Goal: Task Accomplishment & Management: Manage account settings

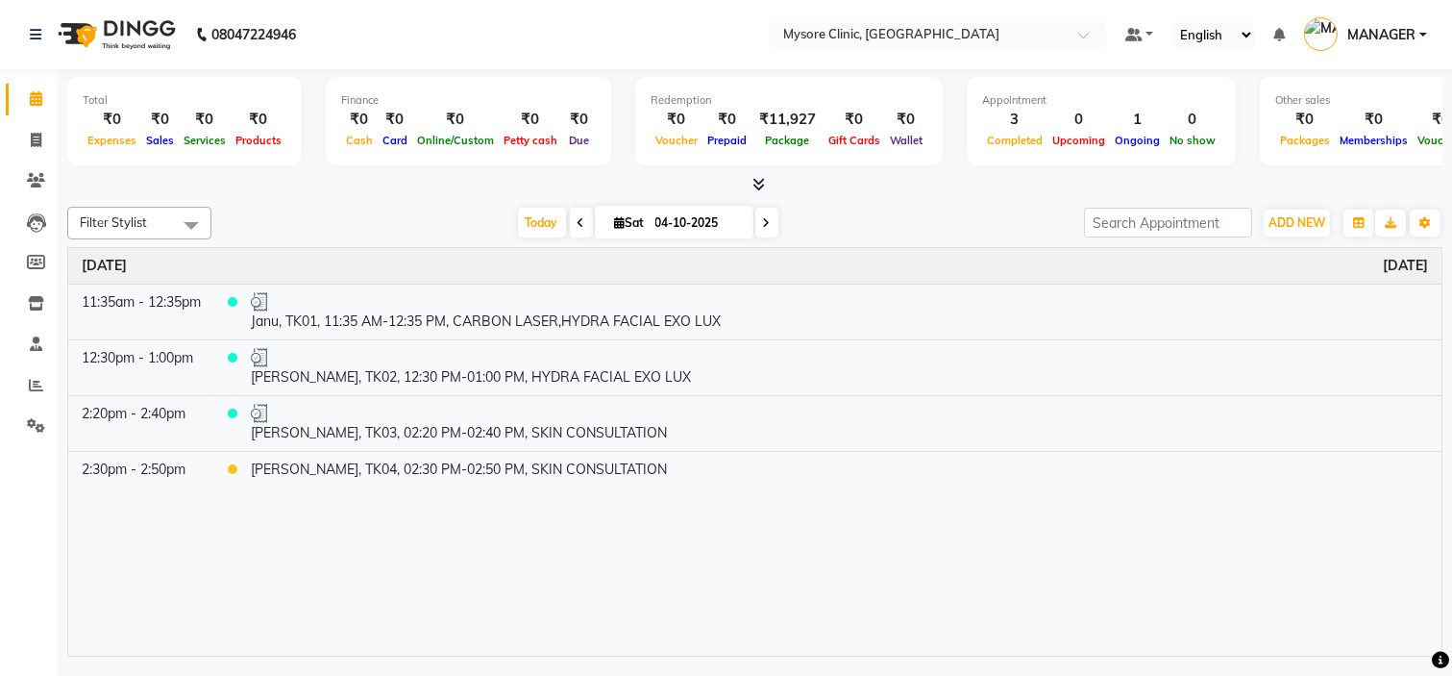
click at [761, 183] on icon at bounding box center [759, 184] width 12 height 14
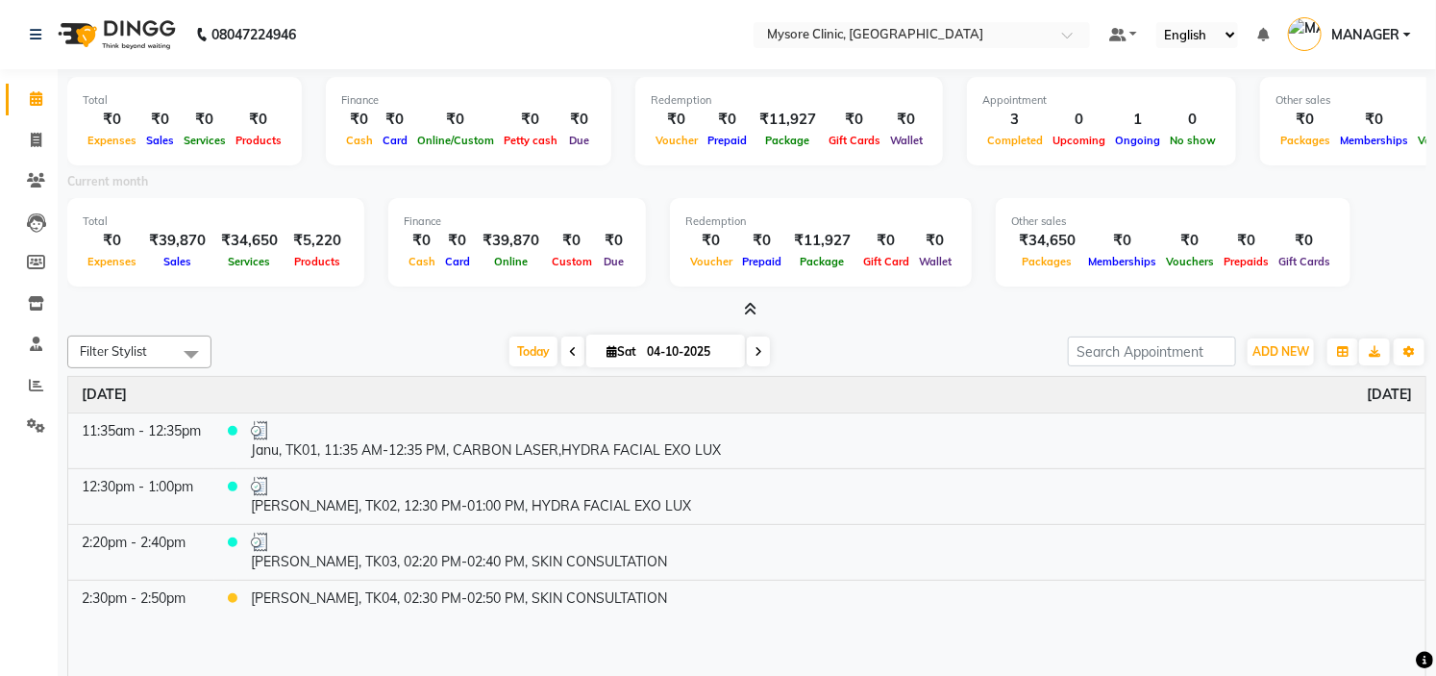
click at [745, 310] on icon at bounding box center [751, 309] width 12 height 14
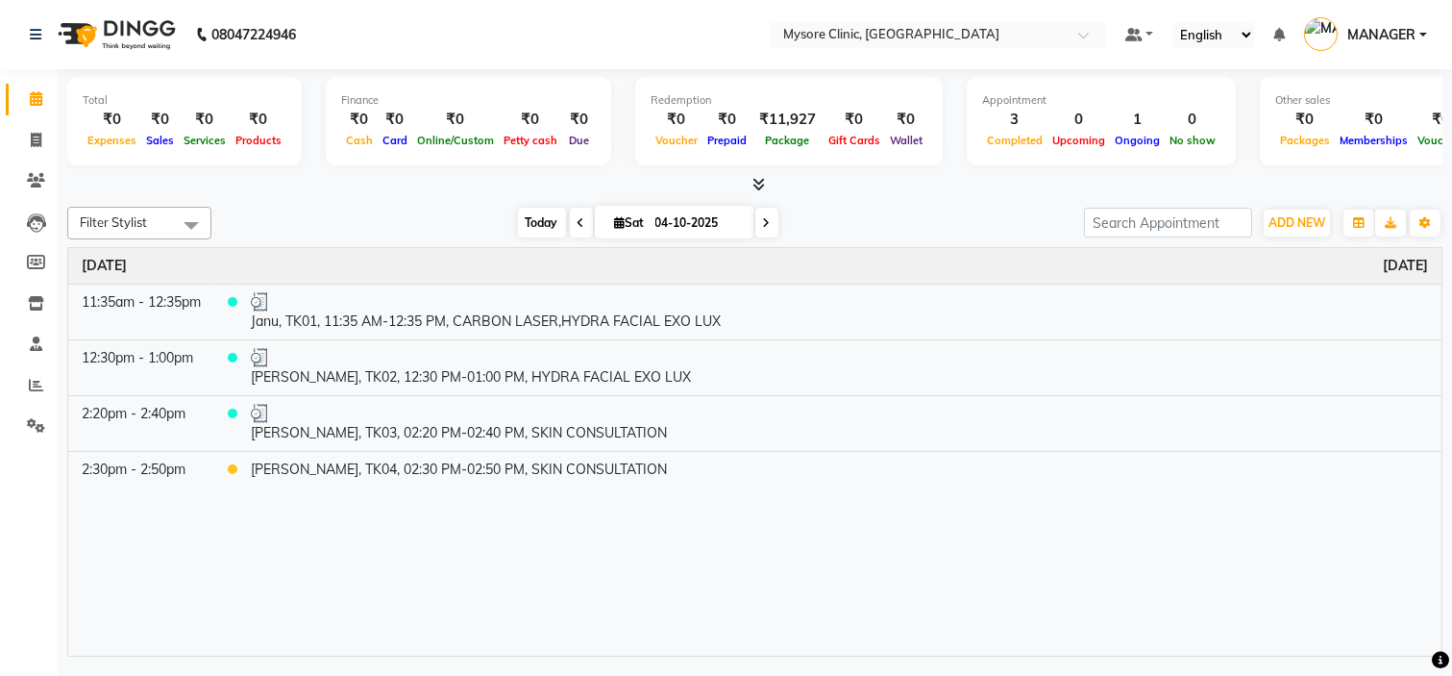
click at [538, 218] on span "Today" at bounding box center [542, 223] width 48 height 30
click at [676, 226] on input "04-10-2025" at bounding box center [698, 223] width 96 height 29
select select "10"
select select "2025"
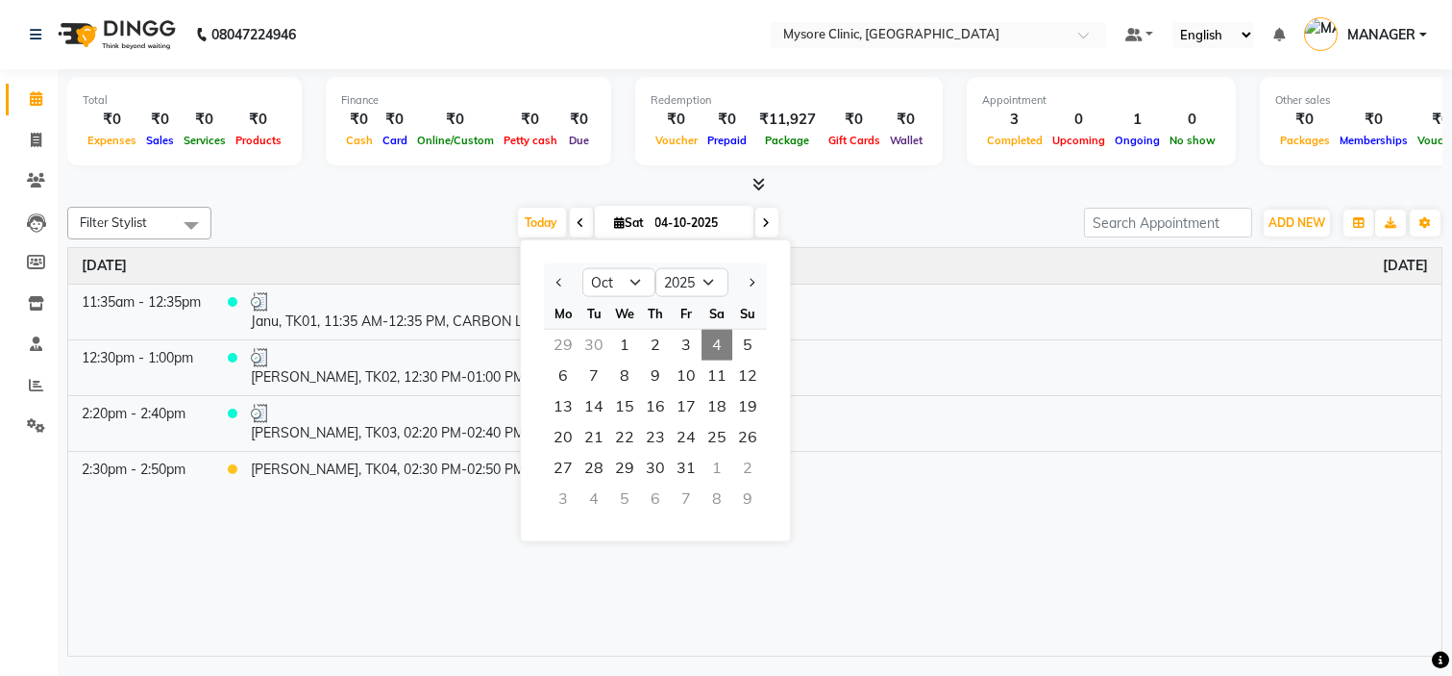
click at [589, 340] on div "30" at bounding box center [594, 345] width 31 height 31
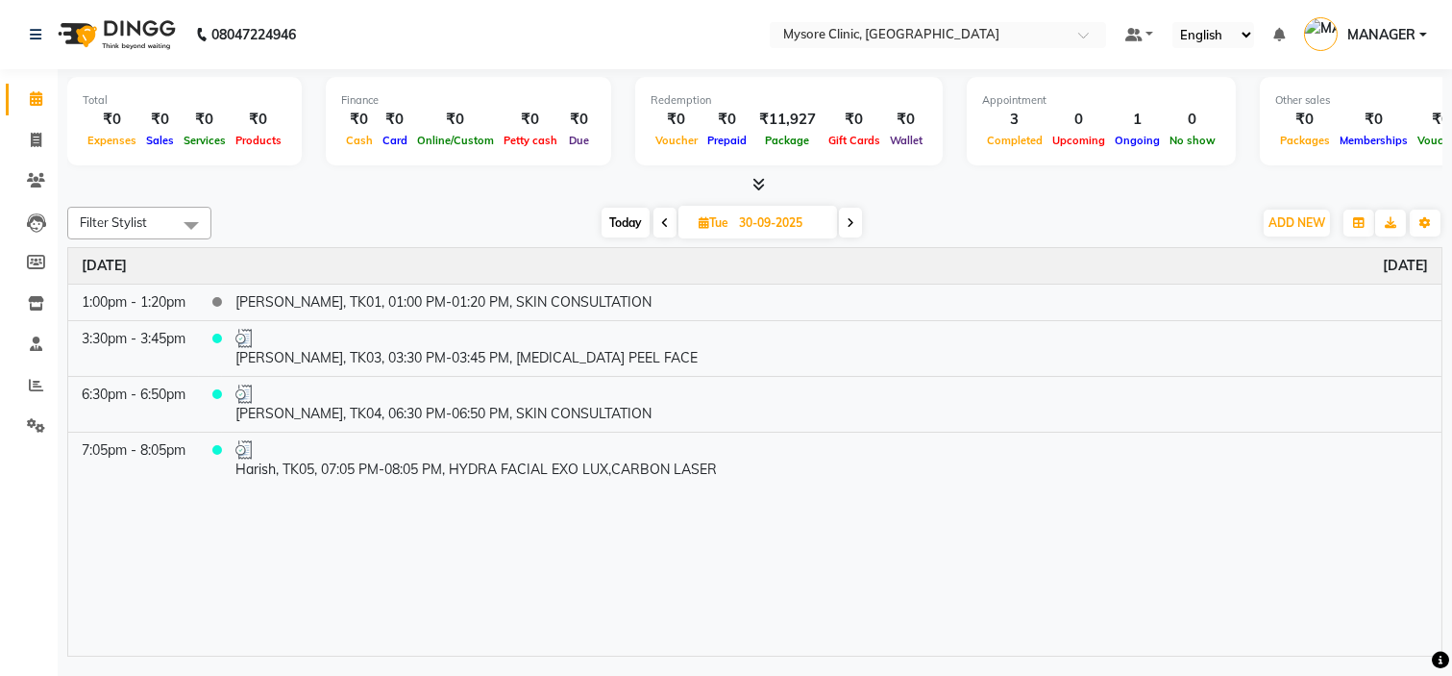
click at [615, 219] on span "Today" at bounding box center [626, 223] width 48 height 30
type input "04-10-2025"
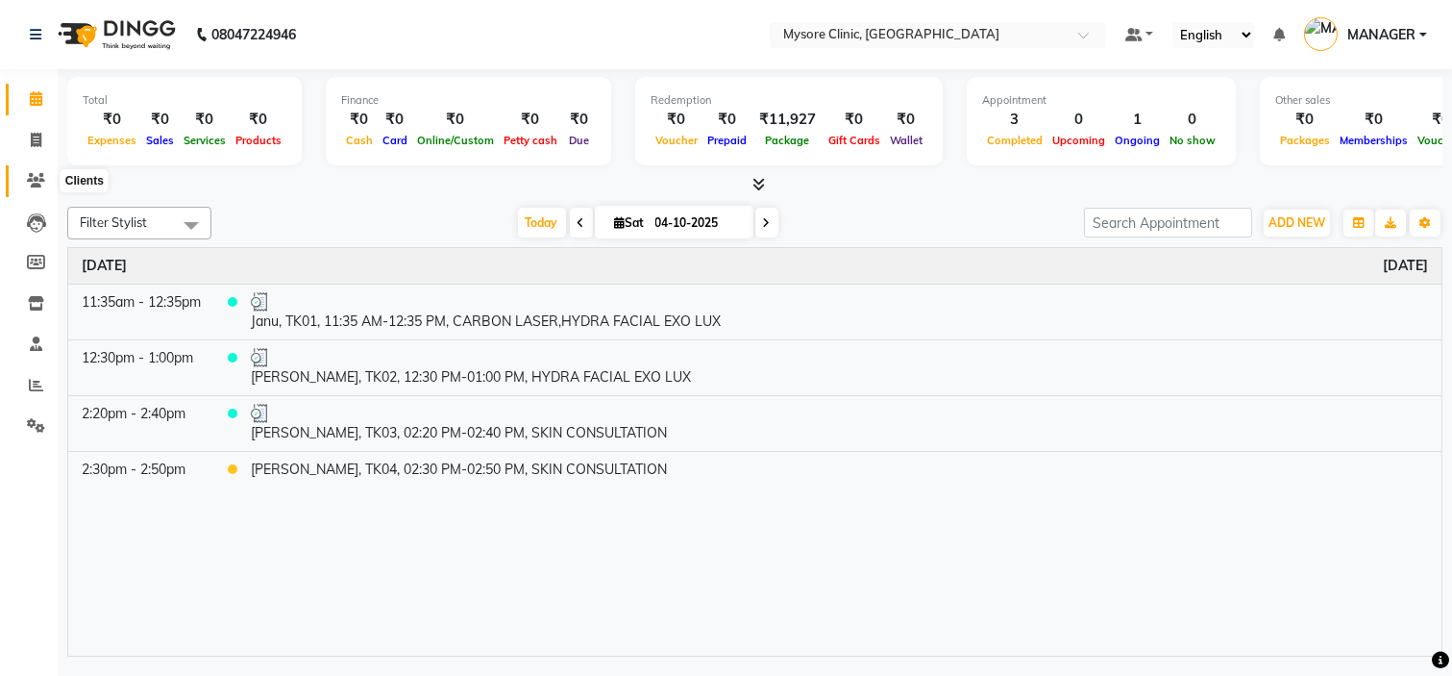
click at [34, 173] on icon at bounding box center [36, 180] width 18 height 14
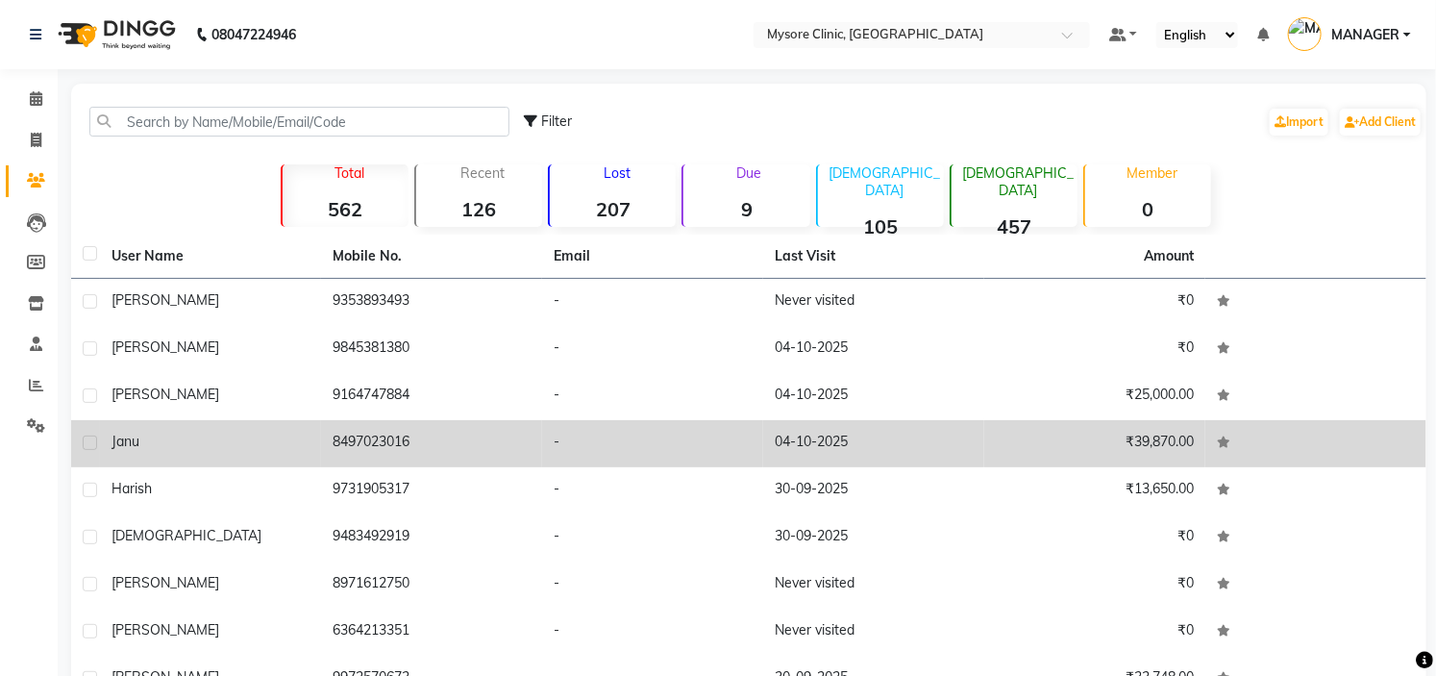
click at [485, 463] on td "8497023016" at bounding box center [431, 443] width 221 height 47
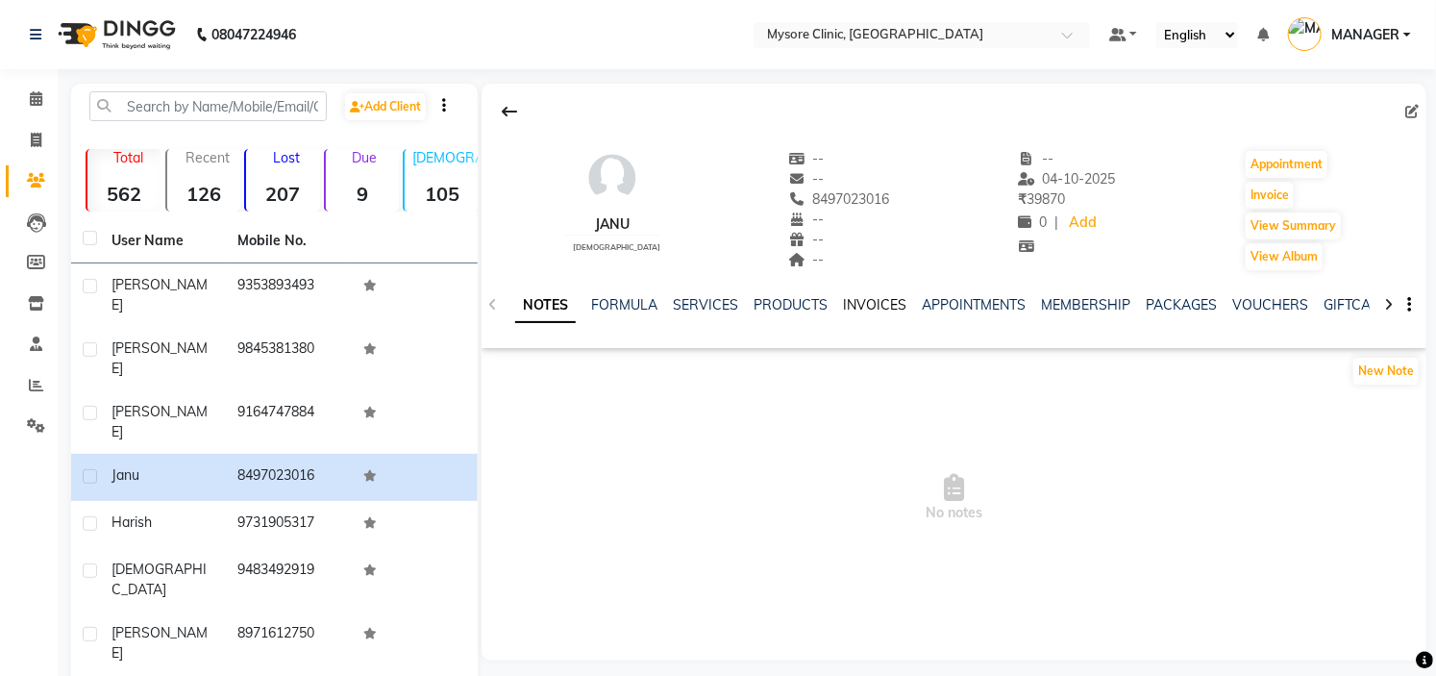
click at [878, 310] on link "INVOICES" at bounding box center [874, 304] width 63 height 17
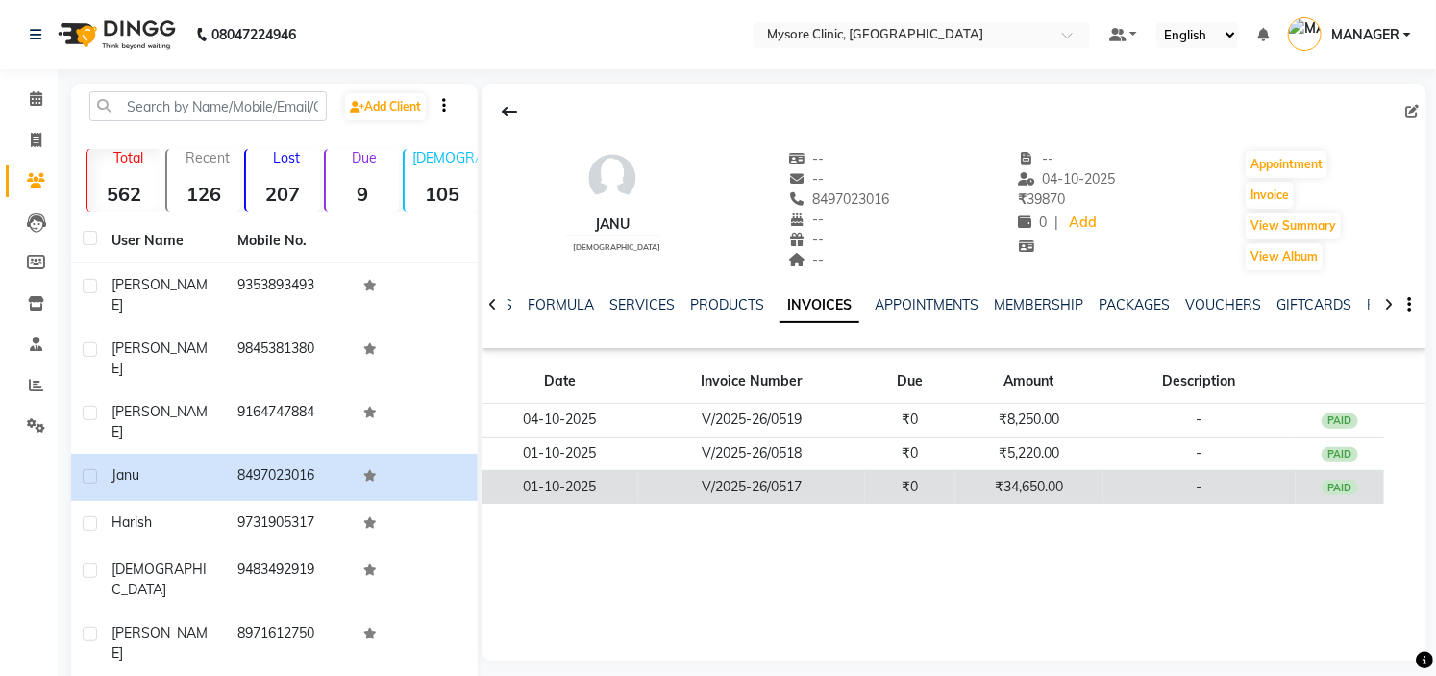
click at [966, 481] on td "₹34,650.00" at bounding box center [1029, 487] width 148 height 34
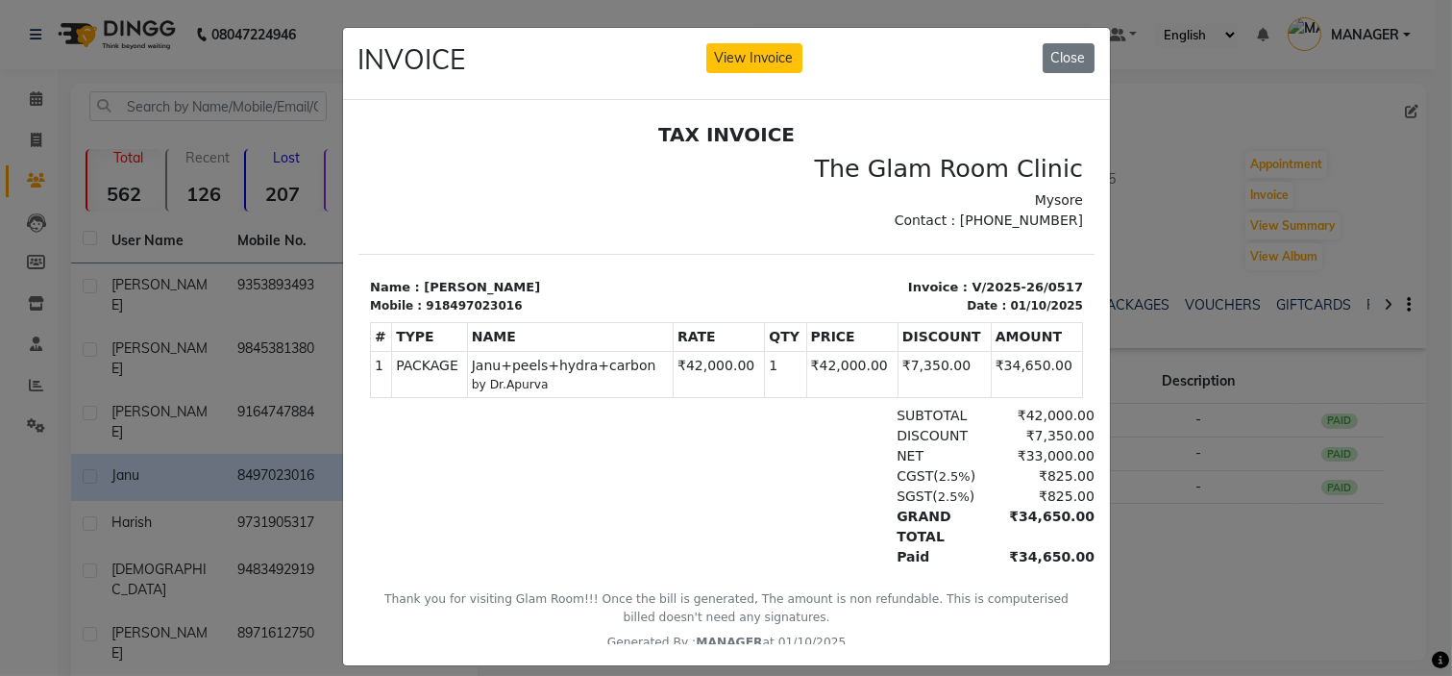
click at [757, 38] on div "INVOICE View Invoice Close" at bounding box center [726, 64] width 767 height 72
click at [780, 62] on button "View Invoice" at bounding box center [754, 58] width 96 height 30
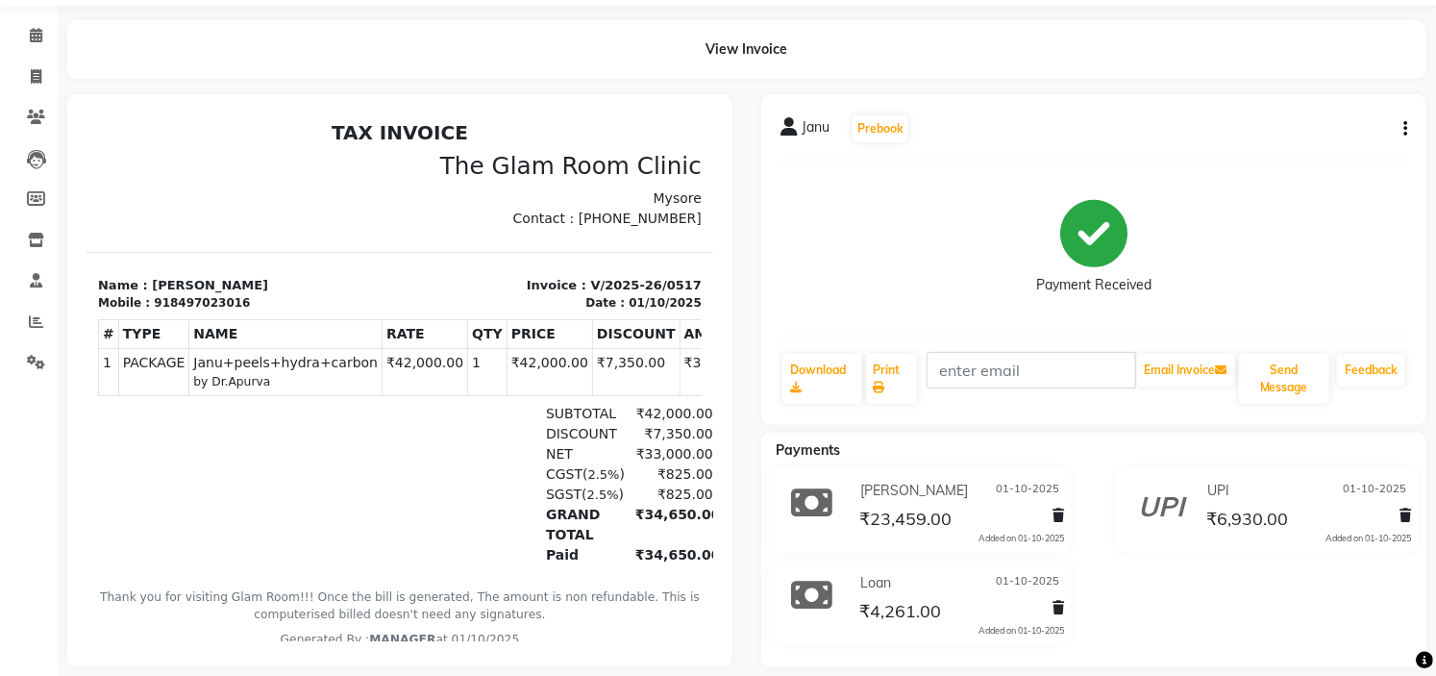
scroll to position [98, 0]
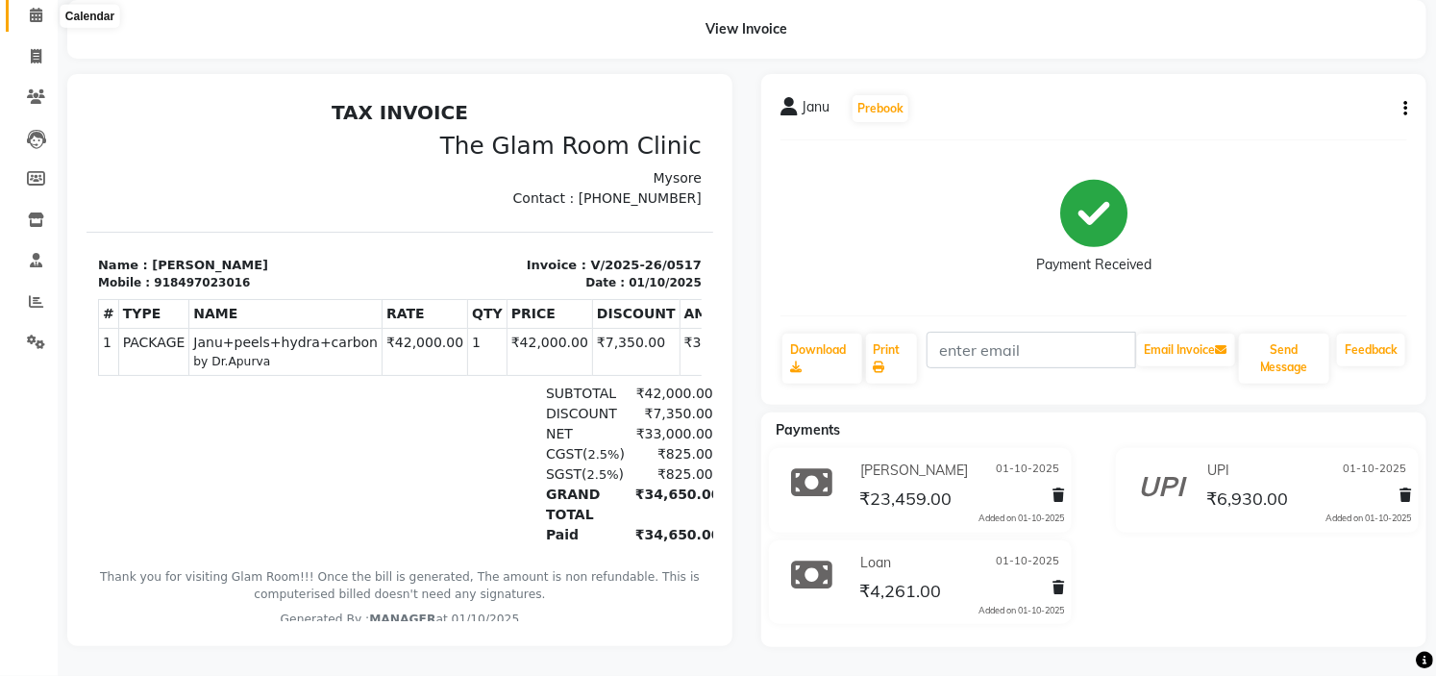
click at [33, 8] on icon at bounding box center [36, 15] width 12 height 14
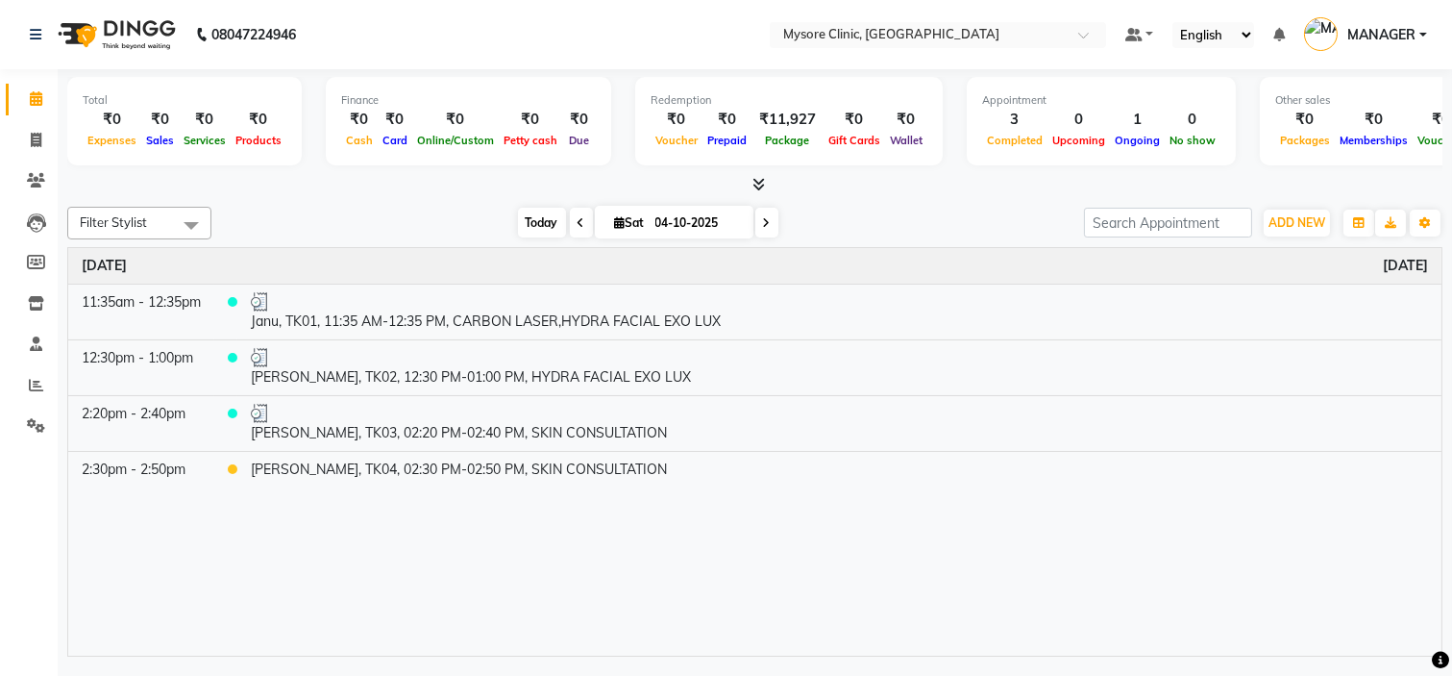
click at [523, 221] on span "Today" at bounding box center [542, 223] width 48 height 30
click at [31, 180] on icon at bounding box center [36, 180] width 18 height 14
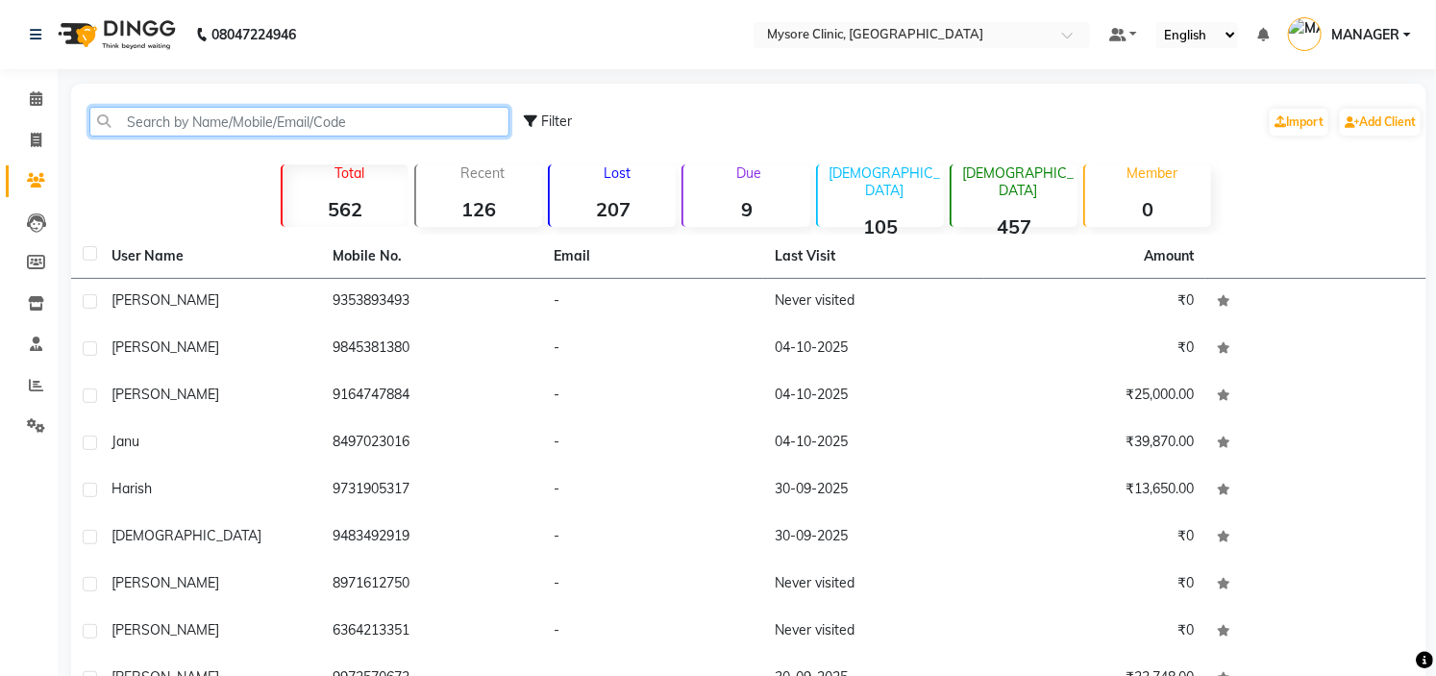
click at [161, 122] on input "text" at bounding box center [299, 122] width 420 height 30
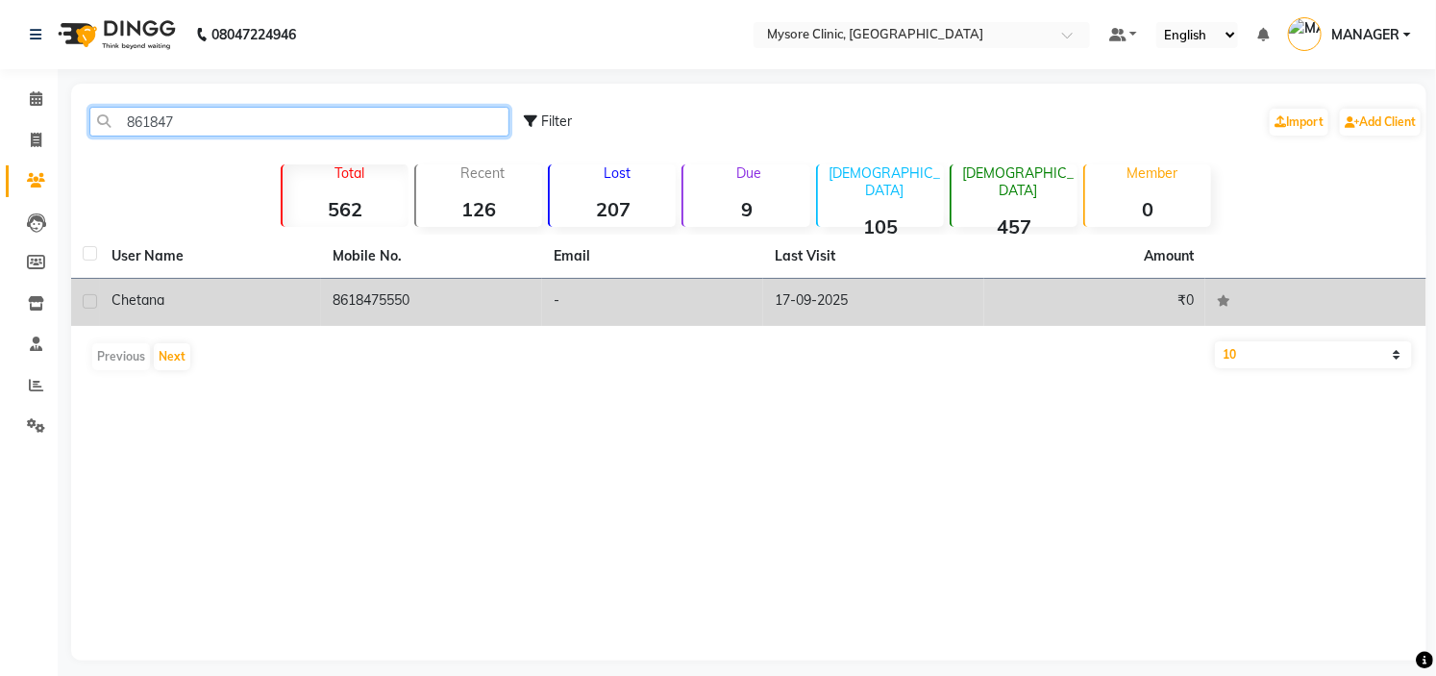
type input "861847"
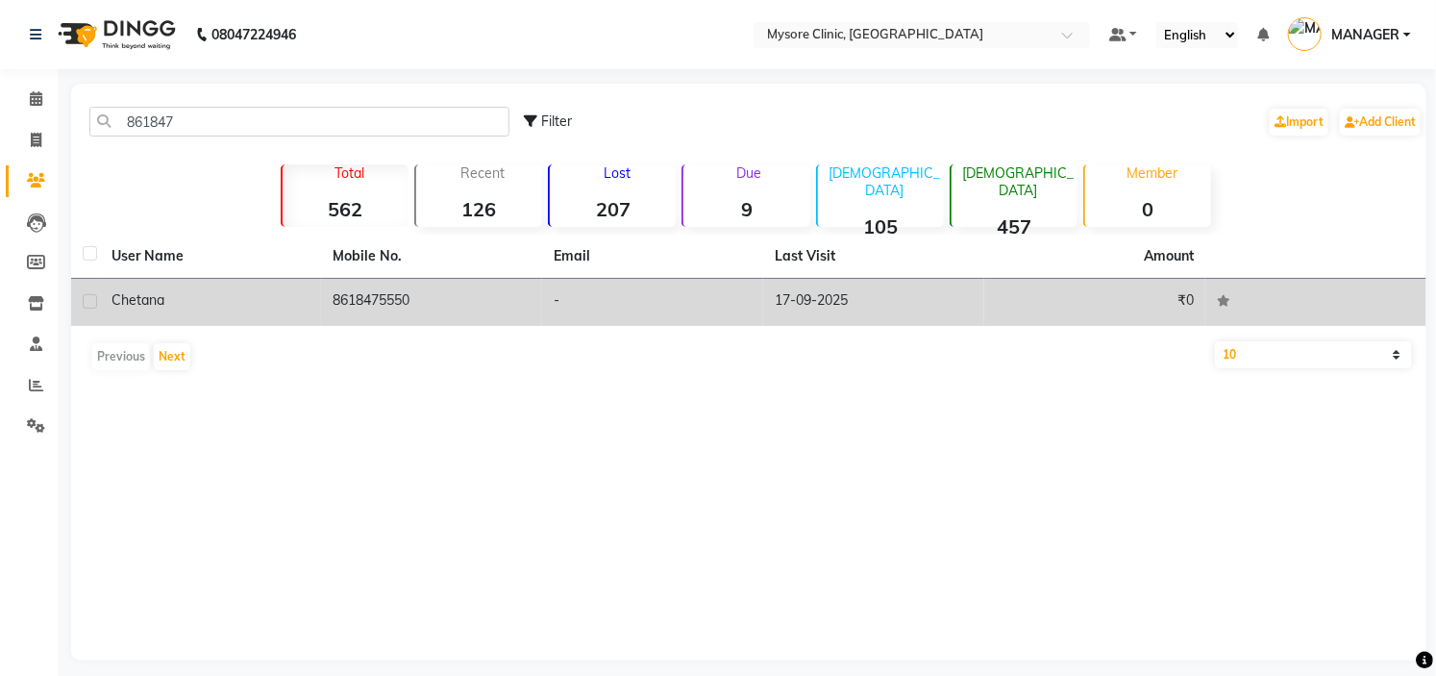
click at [486, 296] on td "8618475550" at bounding box center [431, 302] width 221 height 47
